Goal: Information Seeking & Learning: Understand process/instructions

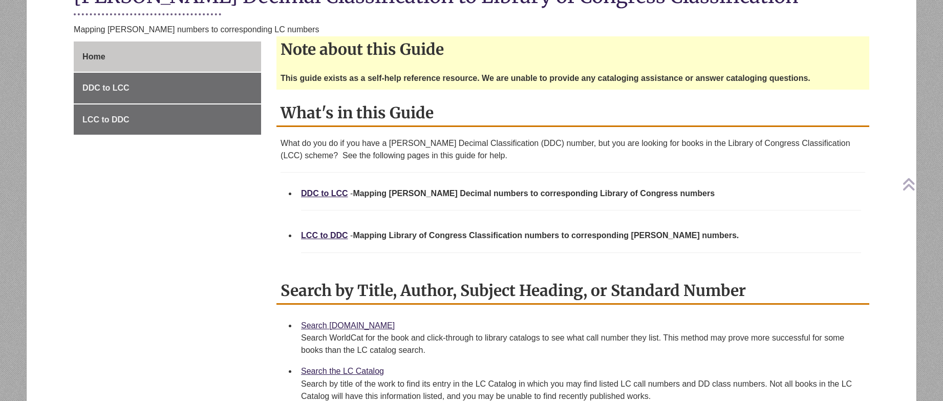
scroll to position [256, 0]
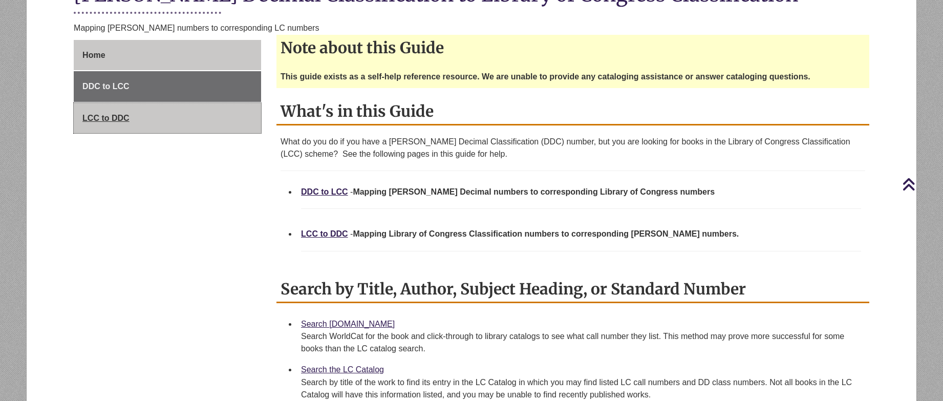
click at [116, 117] on span "LCC to DDC" at bounding box center [105, 118] width 47 height 9
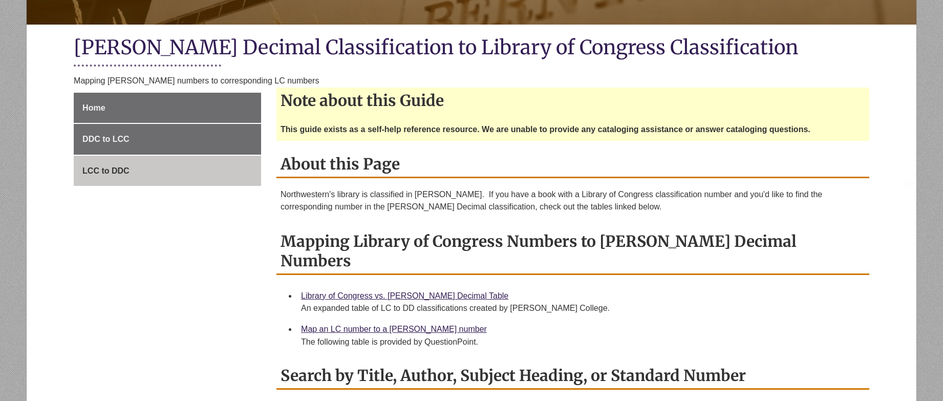
scroll to position [205, 0]
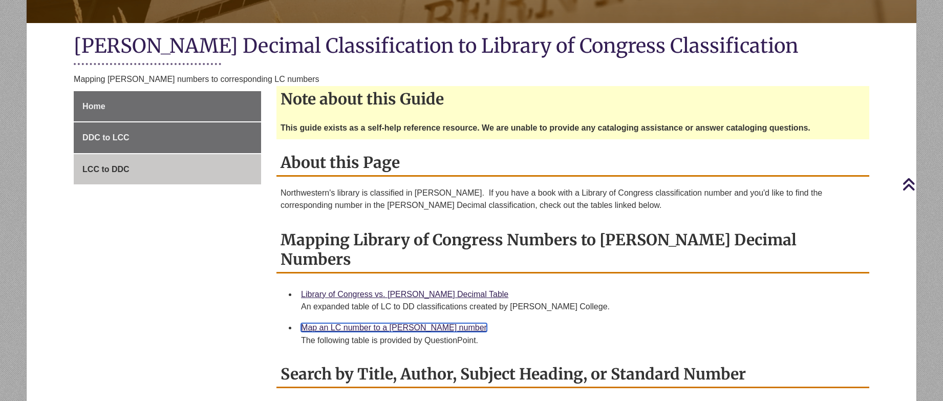
click at [356, 323] on link "Map an LC number to a Dewey number" at bounding box center [394, 327] width 186 height 9
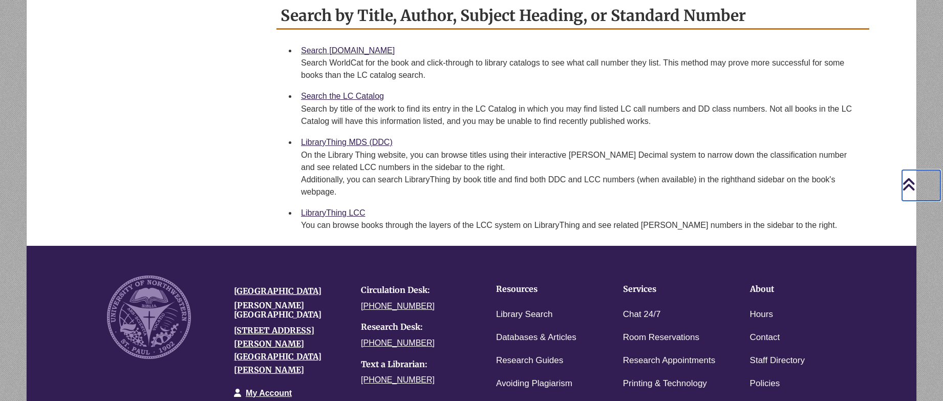
click at [910, 184] on icon "Back to Top" at bounding box center [908, 184] width 13 height 15
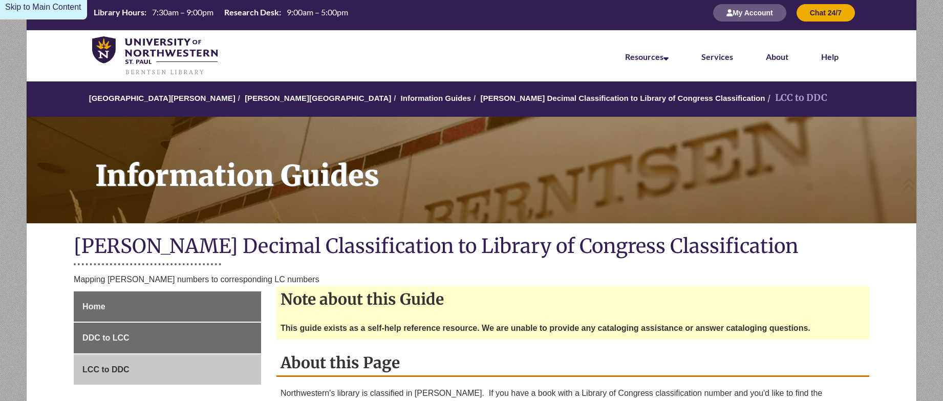
scroll to position [0, 0]
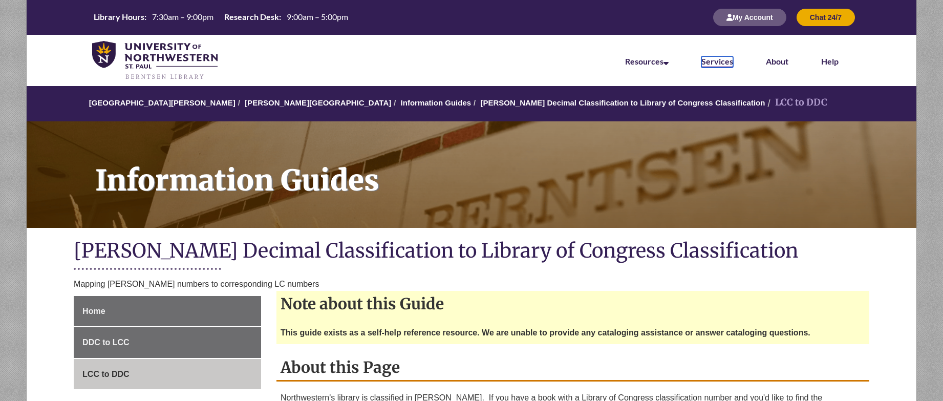
click at [728, 58] on link "Services" at bounding box center [717, 61] width 32 height 11
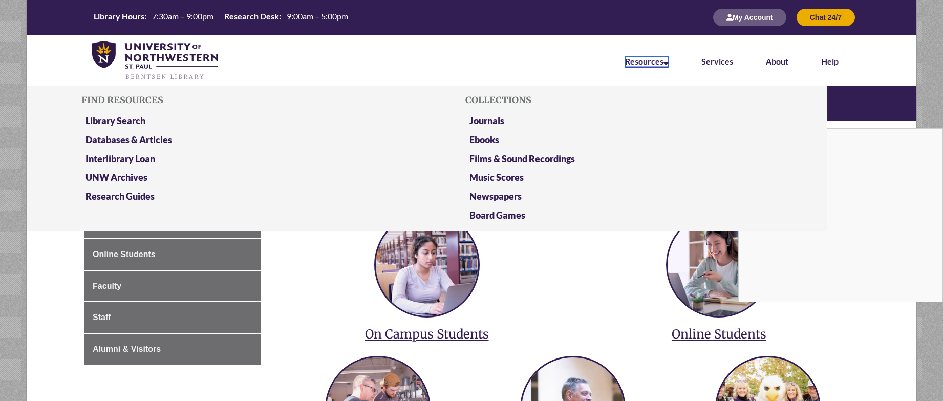
click at [668, 62] on icon at bounding box center [666, 61] width 5 height 8
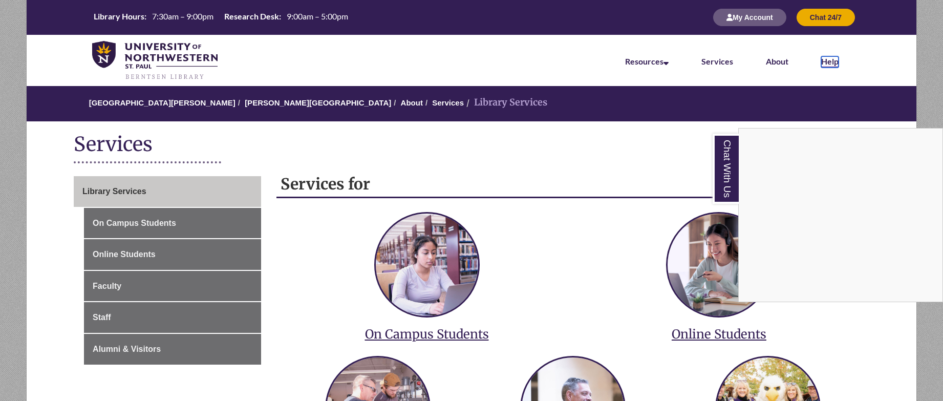
click at [824, 62] on link "Help" at bounding box center [829, 61] width 17 height 11
